Goal: Task Accomplishment & Management: Complete application form

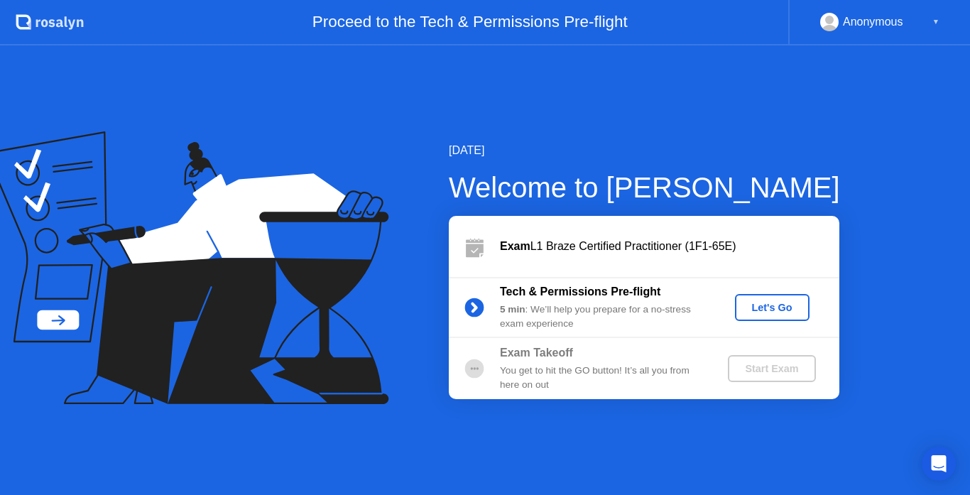
click at [777, 304] on div "Let's Go" at bounding box center [771, 307] width 63 height 11
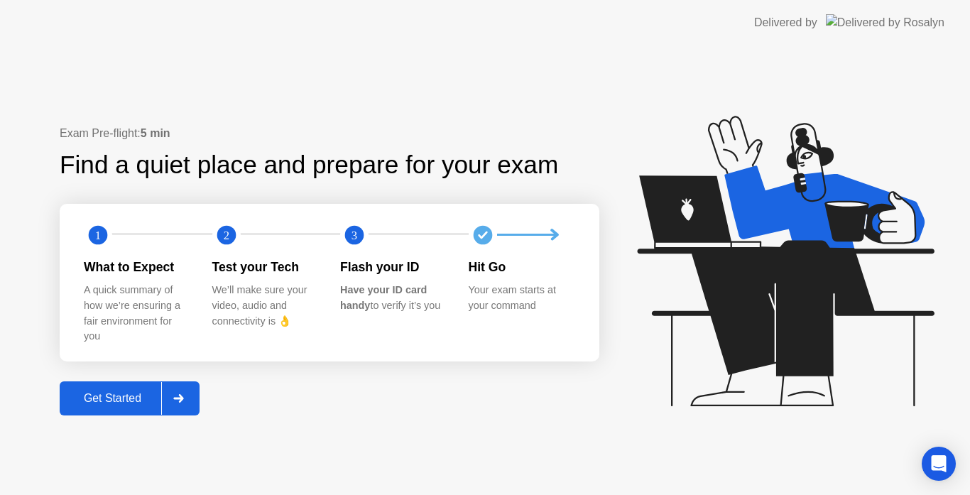
click at [125, 392] on div "Get Started" at bounding box center [112, 398] width 97 height 13
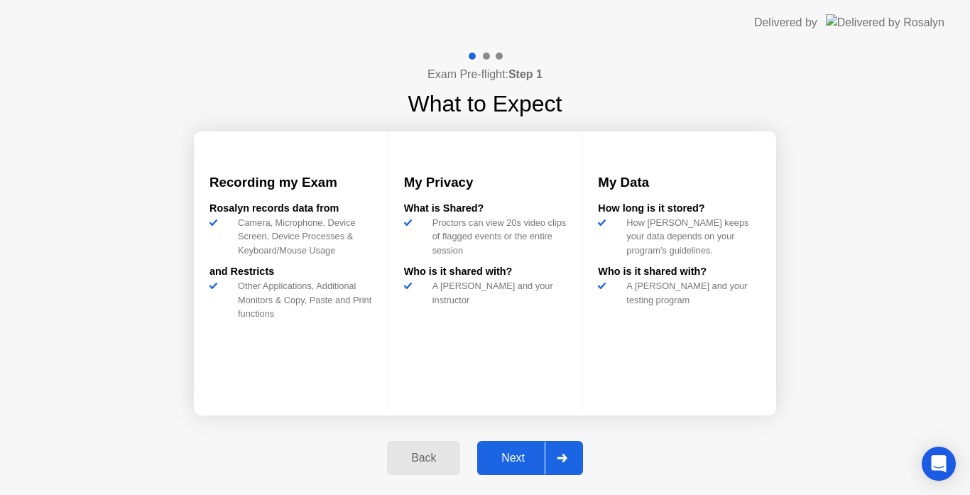
click at [438, 451] on div "Back" at bounding box center [423, 457] width 65 height 13
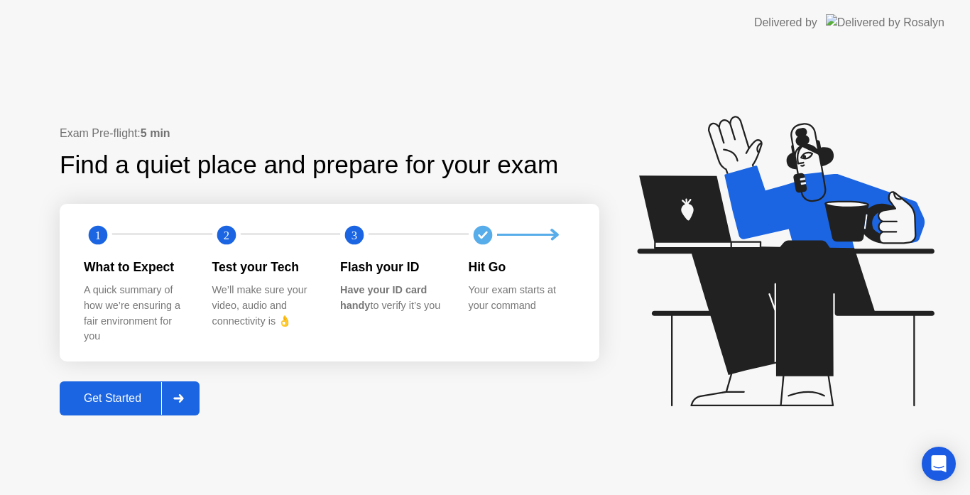
click at [124, 402] on div "Get Started" at bounding box center [112, 398] width 97 height 13
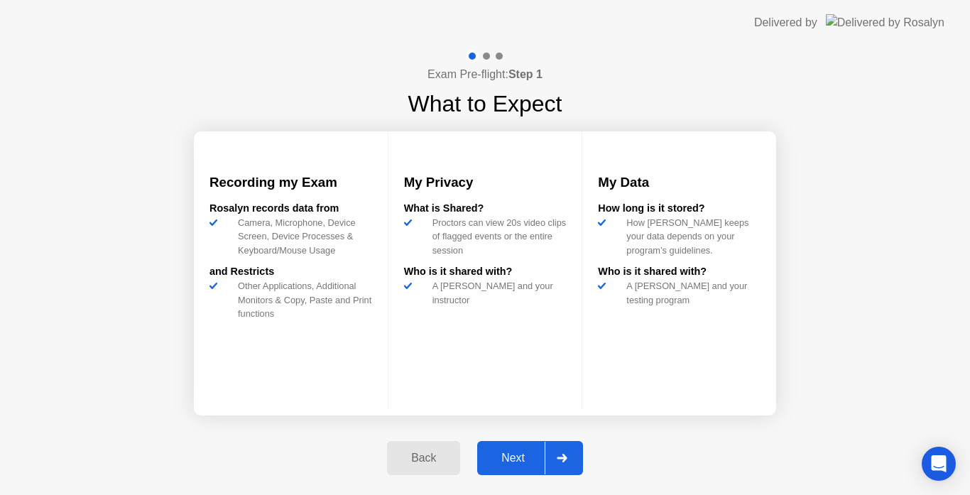
click at [507, 461] on div "Next" at bounding box center [512, 457] width 63 height 13
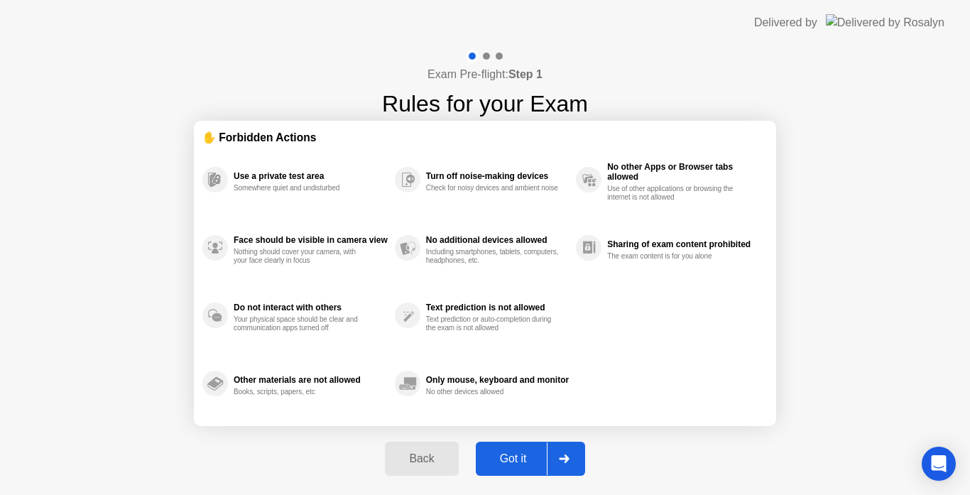
click at [525, 456] on div "Got it" at bounding box center [513, 458] width 67 height 13
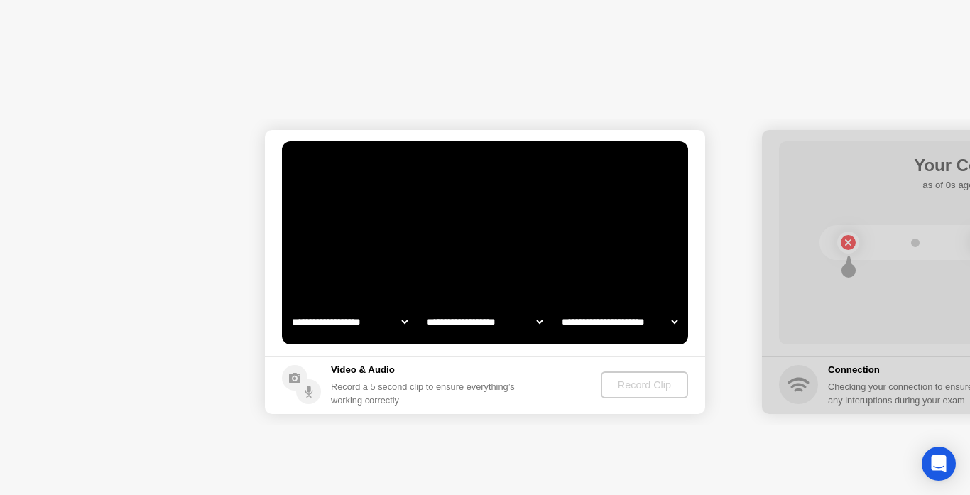
select select "**********"
select select "*******"
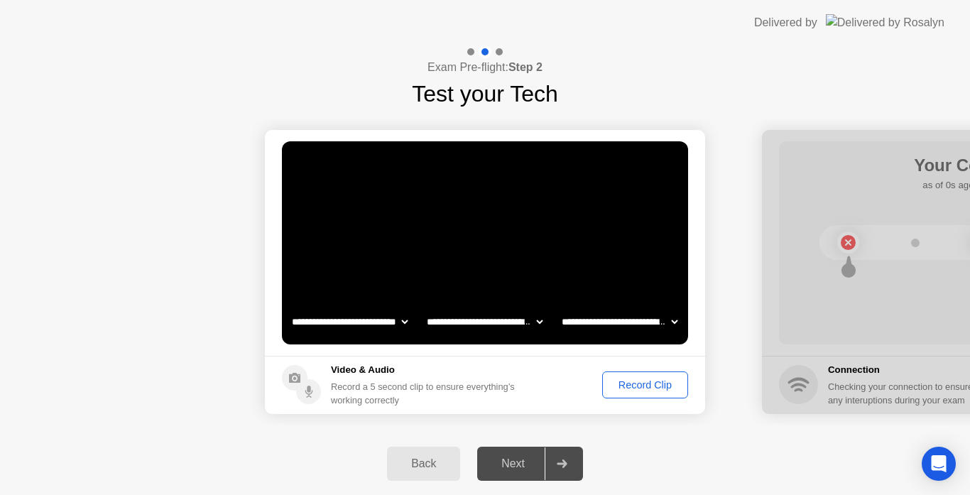
click at [620, 381] on div "Record Clip" at bounding box center [645, 384] width 76 height 11
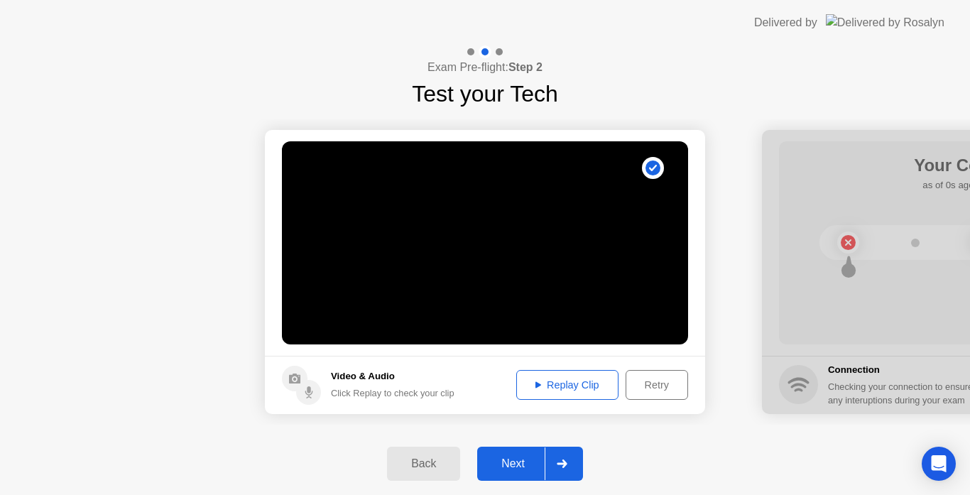
click at [505, 466] on div "Next" at bounding box center [512, 463] width 63 height 13
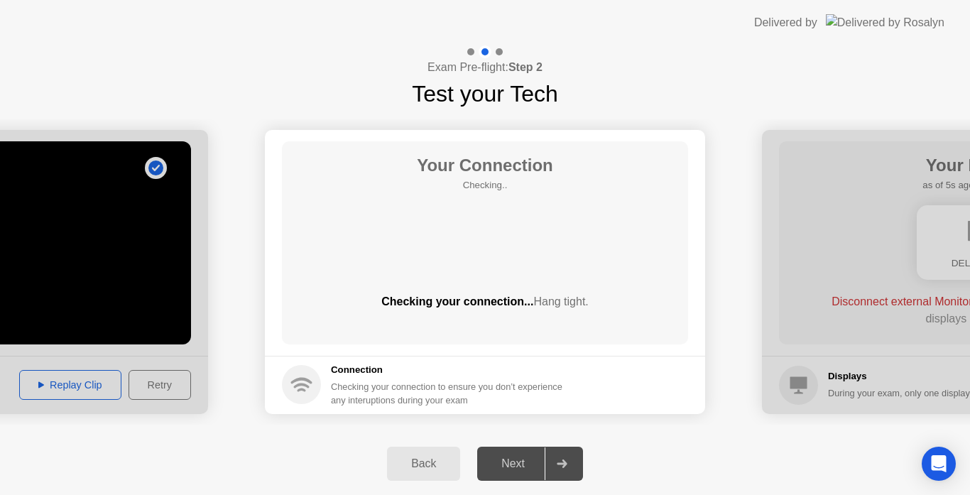
click at [486, 116] on div "**********" at bounding box center [485, 272] width 970 height 322
drag, startPoint x: 420, startPoint y: 97, endPoint x: 652, endPoint y: 94, distance: 231.4
click at [652, 94] on div "Exam Pre-flight: Step 2 Test your Tech" at bounding box center [485, 77] width 970 height 65
drag, startPoint x: 652, startPoint y: 94, endPoint x: 345, endPoint y: 55, distance: 309.2
click at [345, 55] on div "Exam Pre-flight: Step 2 Test your Tech" at bounding box center [485, 77] width 970 height 65
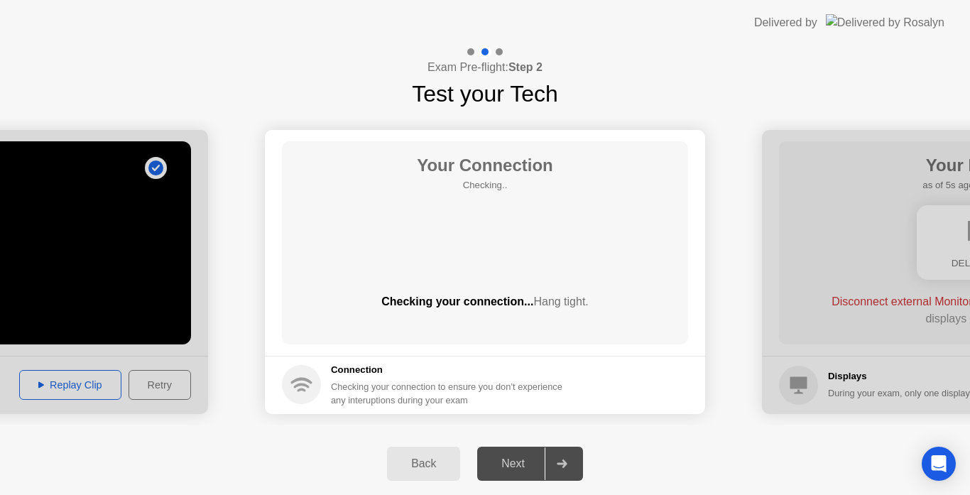
click at [345, 55] on div "Exam Pre-flight: Step 2 Test your Tech" at bounding box center [485, 77] width 970 height 65
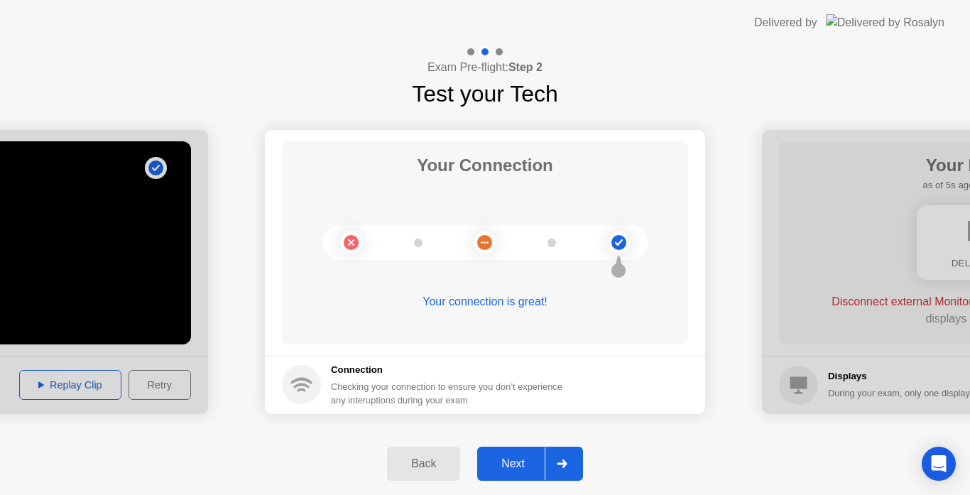
click at [527, 457] on div "Next" at bounding box center [512, 463] width 63 height 13
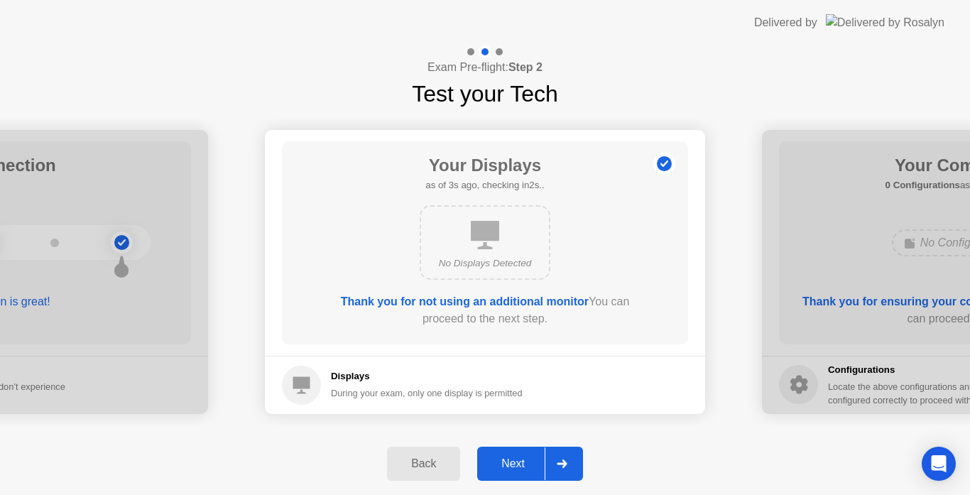
click at [516, 458] on div "Next" at bounding box center [512, 463] width 63 height 13
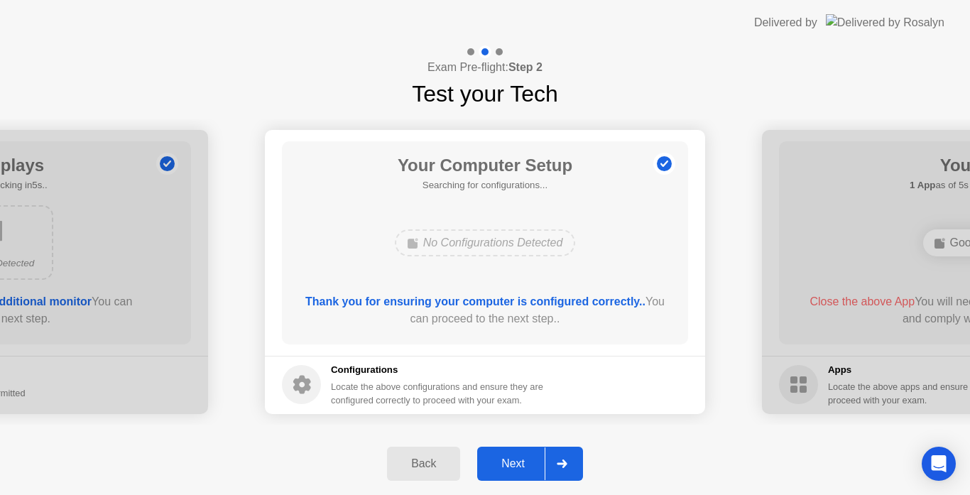
click at [510, 461] on div "Next" at bounding box center [512, 463] width 63 height 13
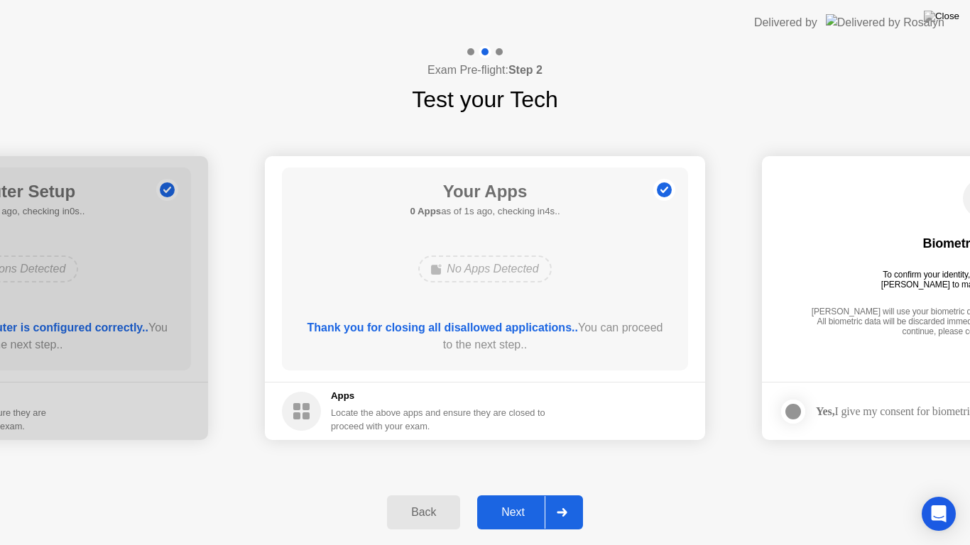
click at [512, 494] on button "Next" at bounding box center [530, 512] width 106 height 34
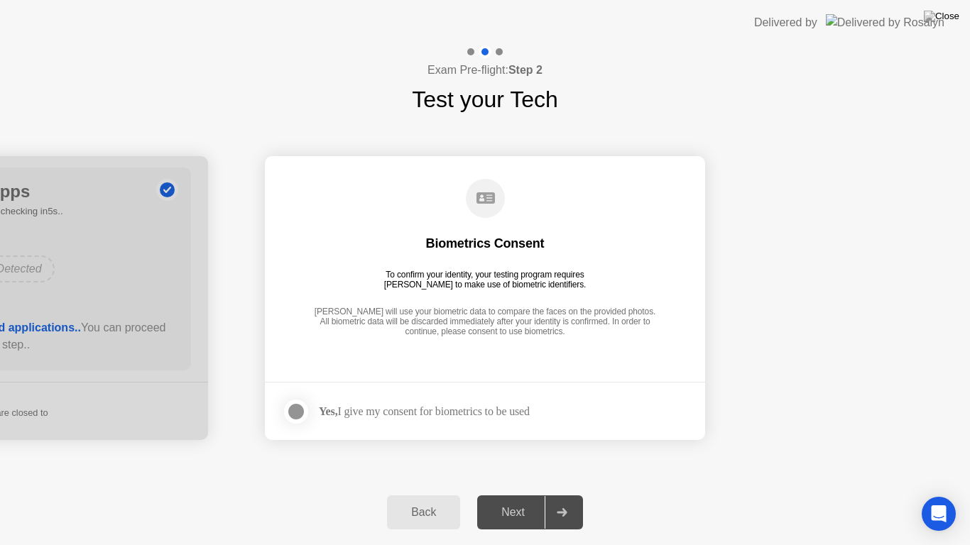
click at [511, 494] on div "Next" at bounding box center [512, 512] width 63 height 13
click at [287, 410] on div at bounding box center [295, 411] width 17 height 17
click at [522, 494] on button "Next" at bounding box center [530, 512] width 106 height 34
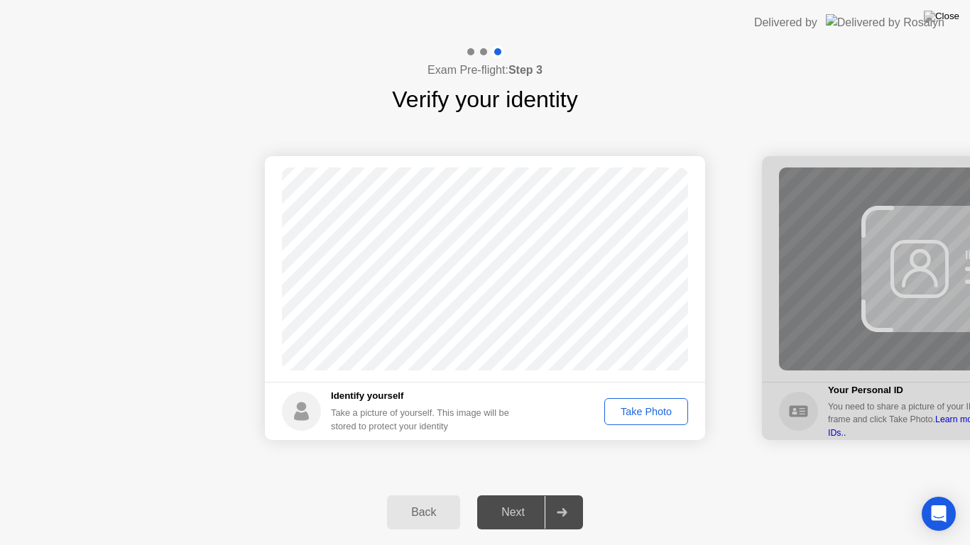
click at [651, 406] on div "Take Photo" at bounding box center [646, 411] width 74 height 11
click at [505, 494] on div "Next" at bounding box center [512, 512] width 63 height 13
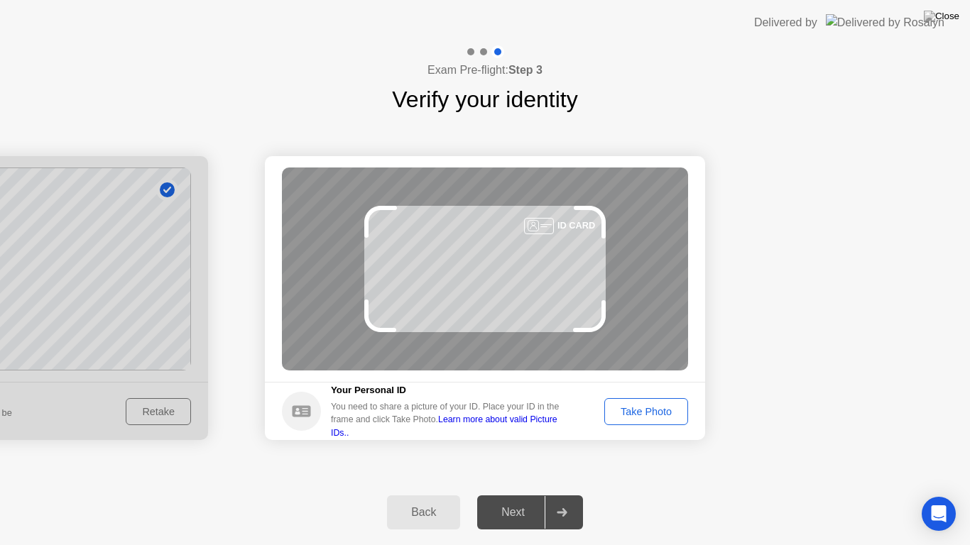
click at [663, 415] on div "Take Photo" at bounding box center [646, 411] width 74 height 11
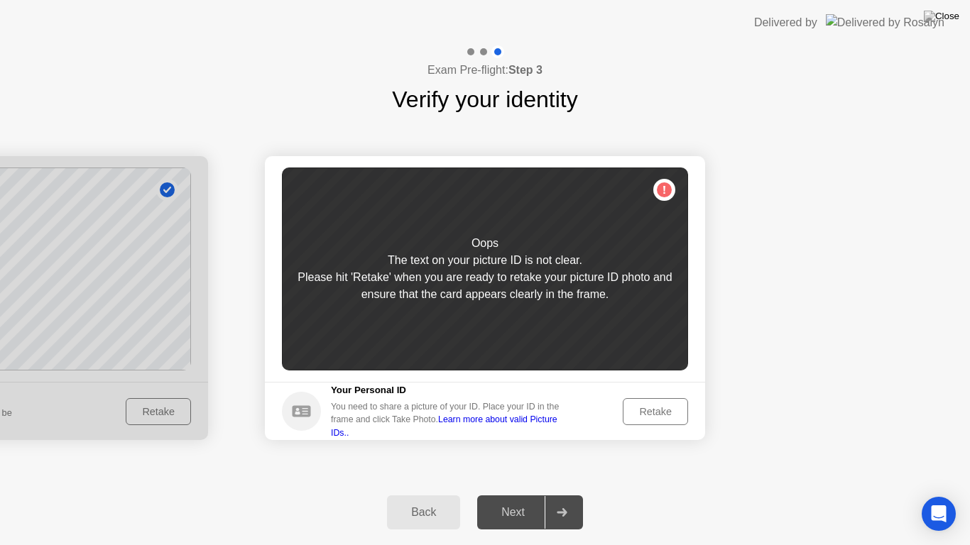
click at [664, 406] on div "Retake" at bounding box center [654, 411] width 55 height 11
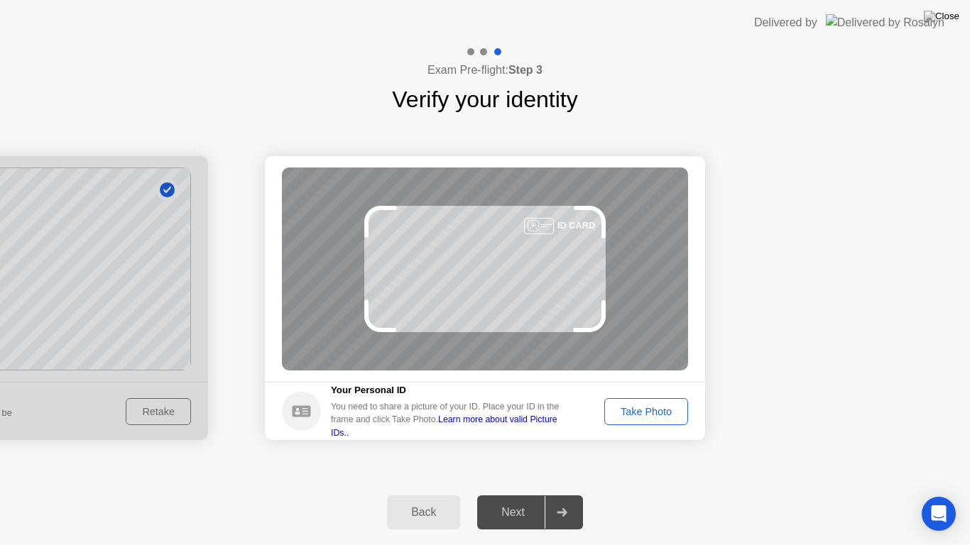
click at [557, 289] on div "ID CARD" at bounding box center [485, 269] width 406 height 203
click at [650, 406] on div "Take Photo" at bounding box center [646, 411] width 74 height 11
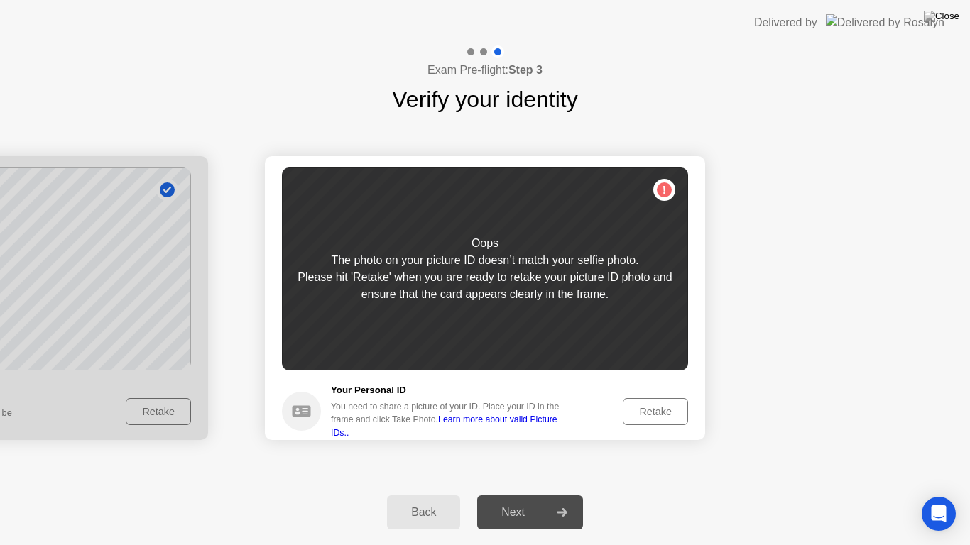
click at [663, 417] on div "Retake" at bounding box center [654, 411] width 55 height 11
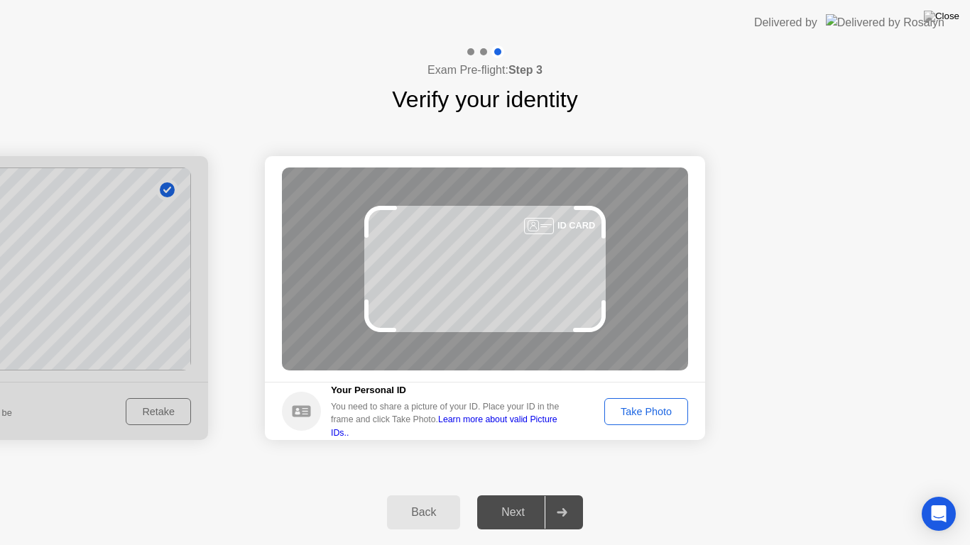
click at [659, 415] on div "Take Photo" at bounding box center [646, 411] width 74 height 11
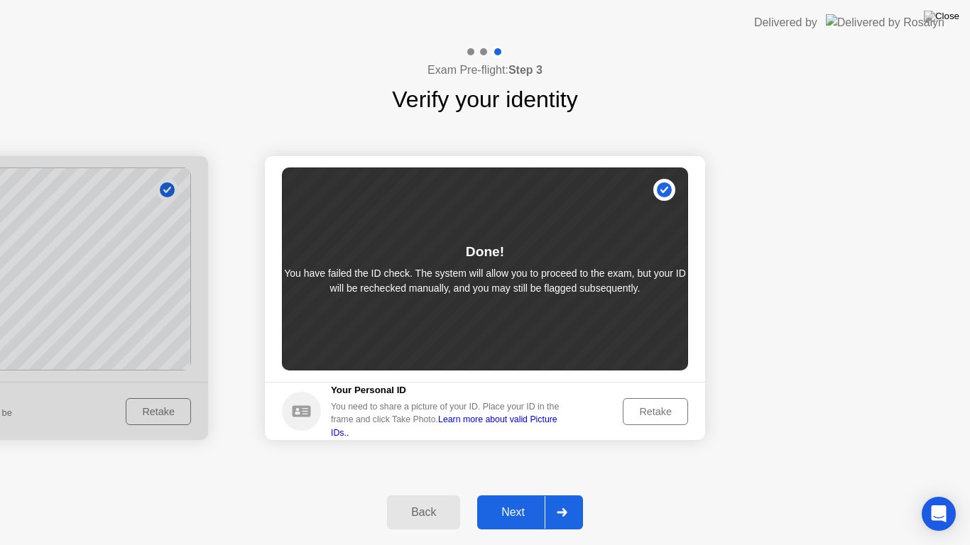
click at [410, 494] on div "Back" at bounding box center [423, 512] width 65 height 13
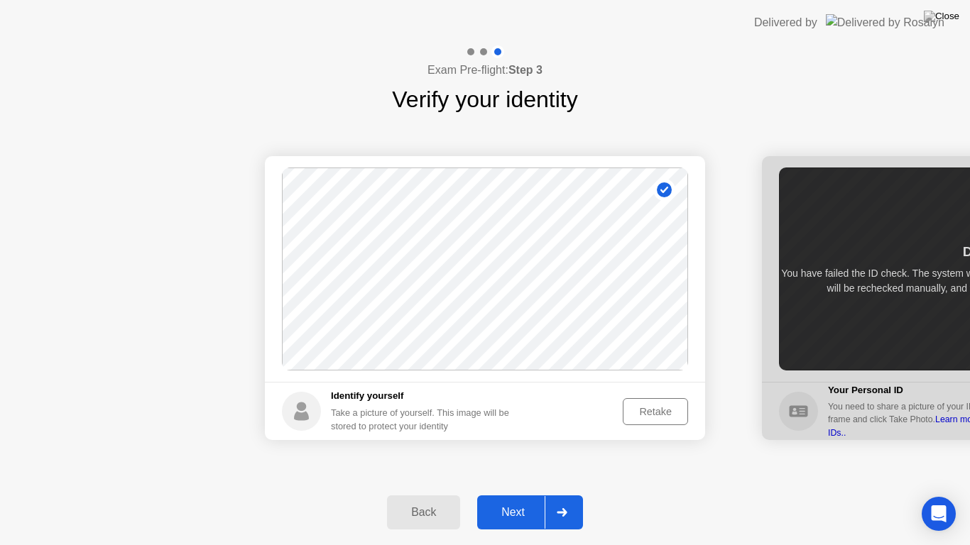
click at [651, 417] on div "Retake" at bounding box center [654, 411] width 55 height 11
click at [650, 410] on div "Take Photo" at bounding box center [646, 411] width 74 height 11
click at [493, 494] on div "Next" at bounding box center [512, 512] width 63 height 13
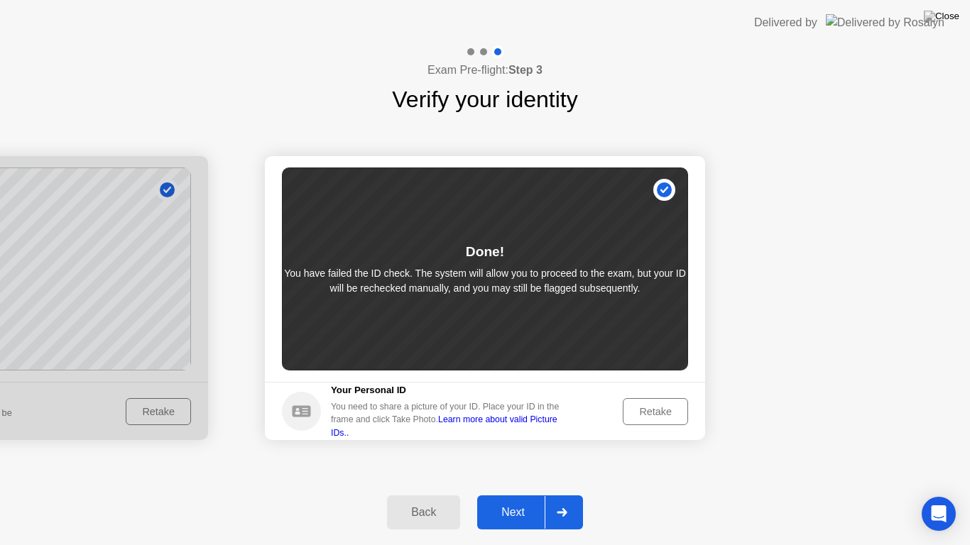
click at [500, 249] on div "Done!" at bounding box center [485, 252] width 38 height 21
click at [656, 414] on div "Retake" at bounding box center [654, 411] width 55 height 11
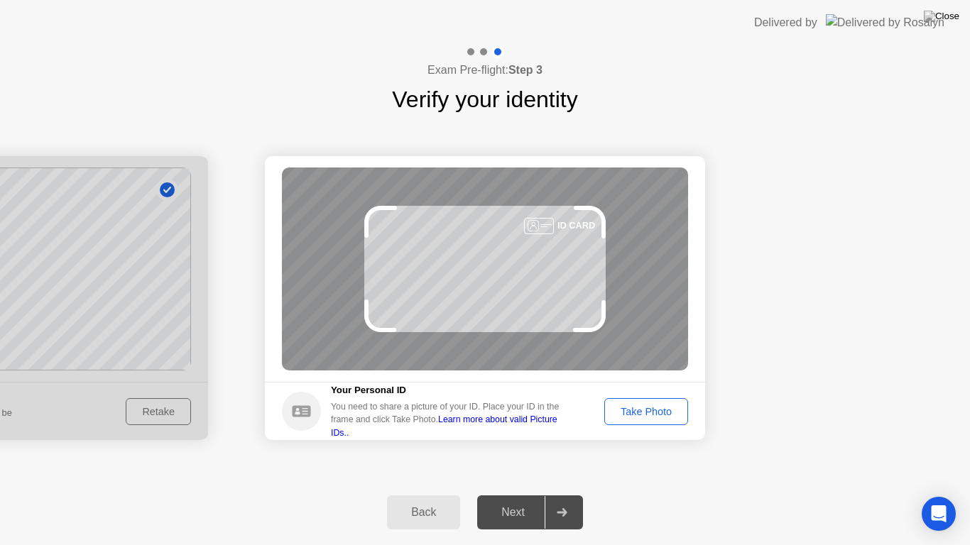
click at [665, 407] on div "Take Photo" at bounding box center [646, 411] width 74 height 11
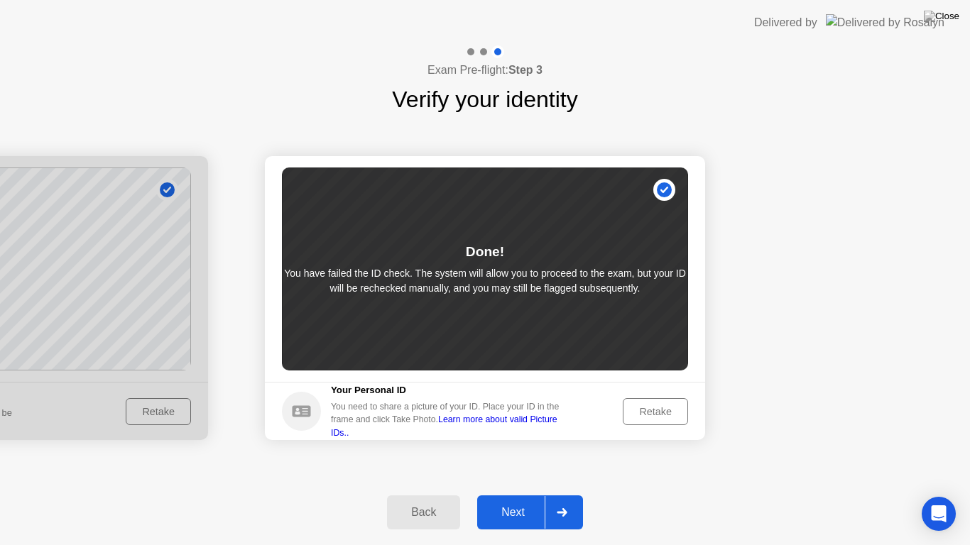
click at [521, 494] on div "Next" at bounding box center [512, 512] width 63 height 13
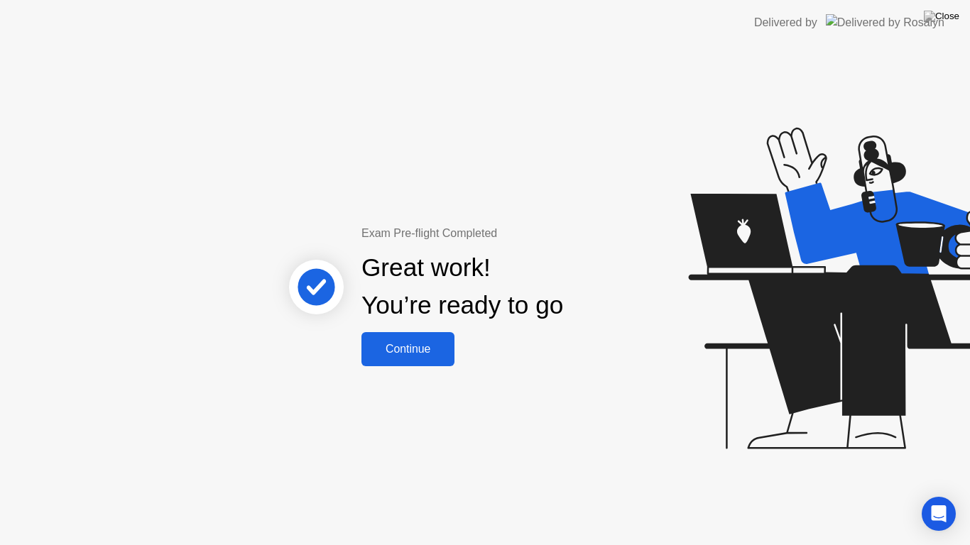
click at [390, 348] on div "Continue" at bounding box center [408, 349] width 84 height 13
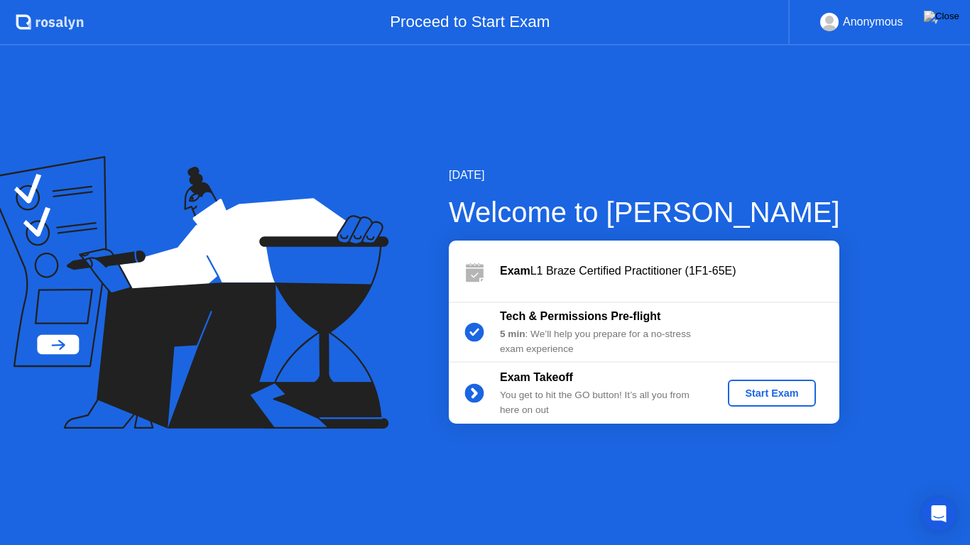
click at [769, 388] on div "Start Exam" at bounding box center [771, 393] width 76 height 11
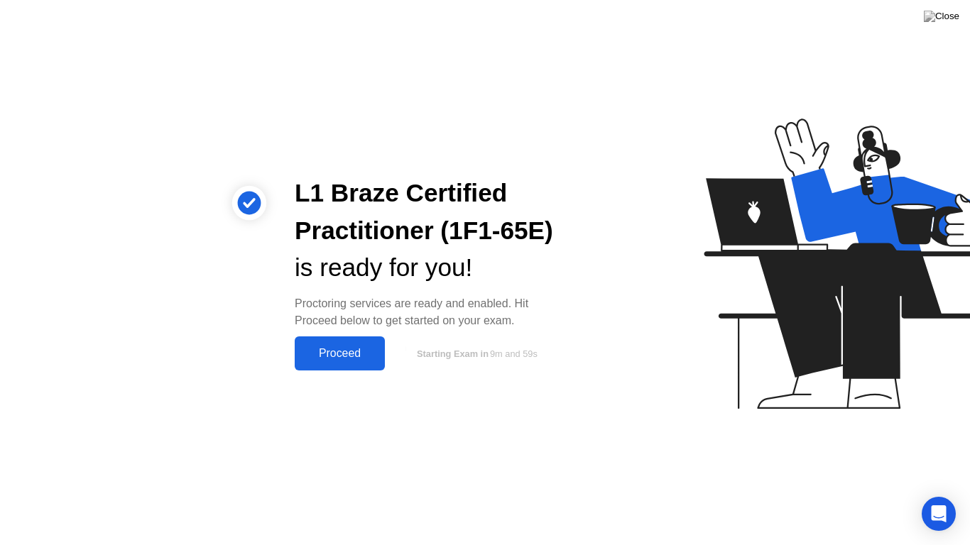
click at [347, 339] on button "Proceed" at bounding box center [340, 353] width 90 height 34
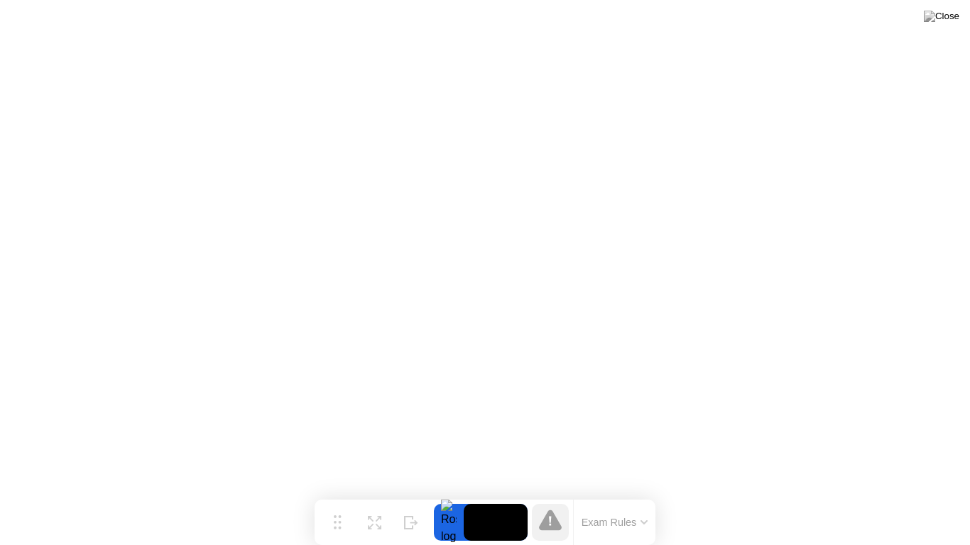
click at [454, 494] on div at bounding box center [449, 522] width 30 height 37
drag, startPoint x: 454, startPoint y: 525, endPoint x: 495, endPoint y: 525, distance: 40.5
click at [495, 494] on div at bounding box center [481, 522] width 94 height 37
click at [576, 494] on div "Exam Rules" at bounding box center [614, 522] width 82 height 45
click at [956, 11] on img at bounding box center [940, 16] width 35 height 11
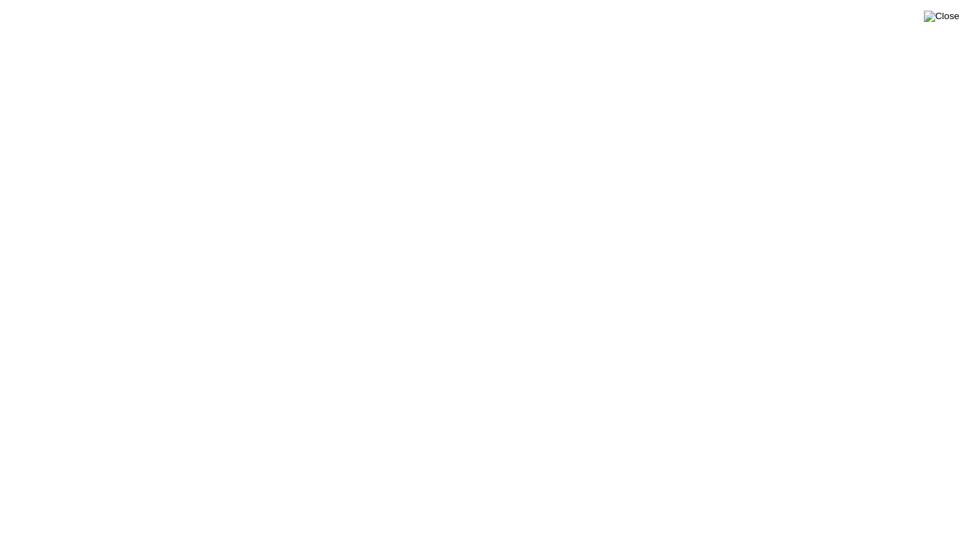
click at [955, 21] on img at bounding box center [940, 16] width 35 height 11
